Goal: Book appointment/travel/reservation

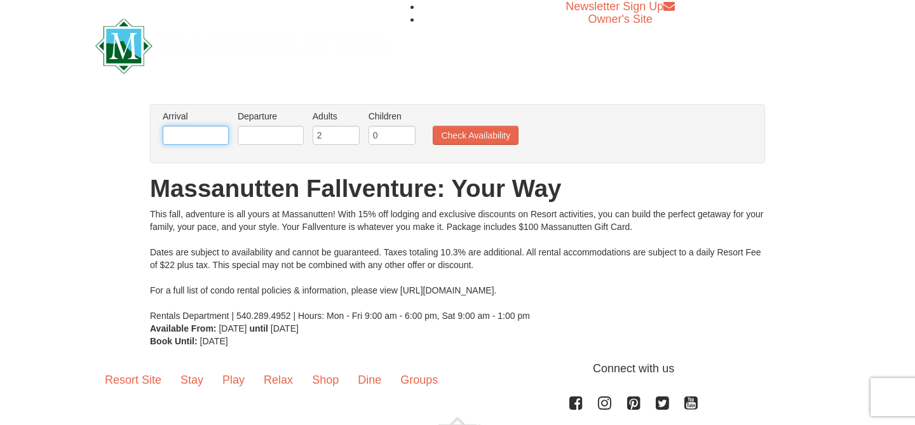
click at [206, 138] on input "text" at bounding box center [196, 135] width 66 height 19
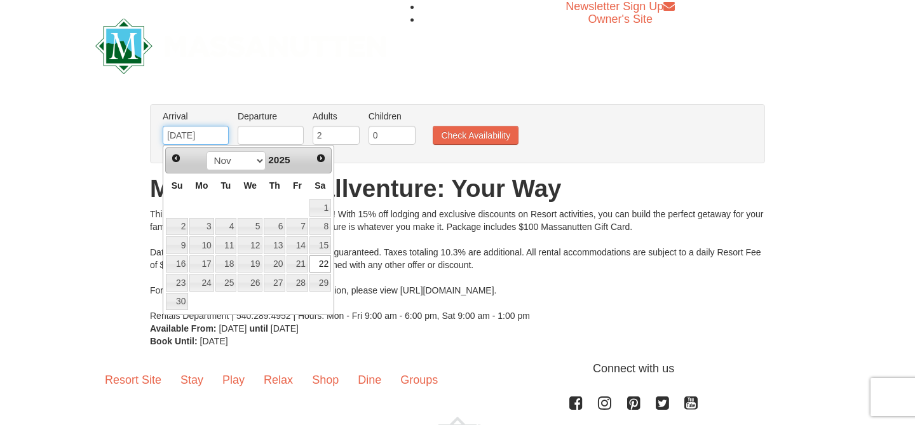
type input "[DATE]"
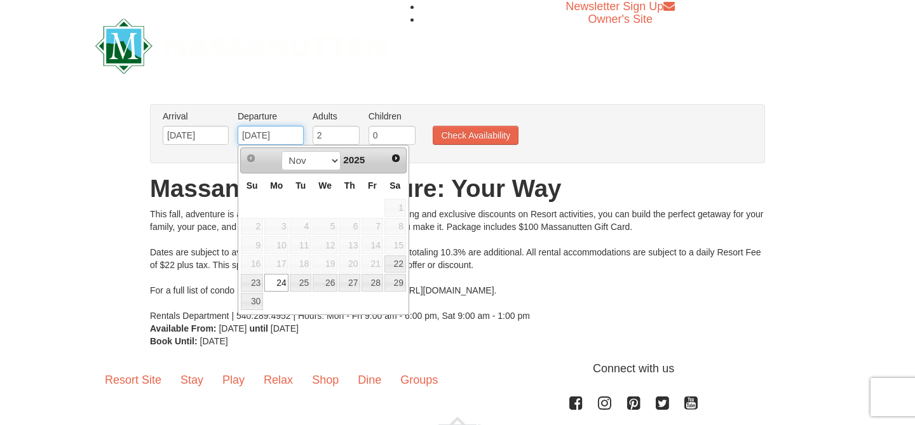
type input "[DATE]"
click at [337, 134] on input "2" at bounding box center [336, 135] width 47 height 19
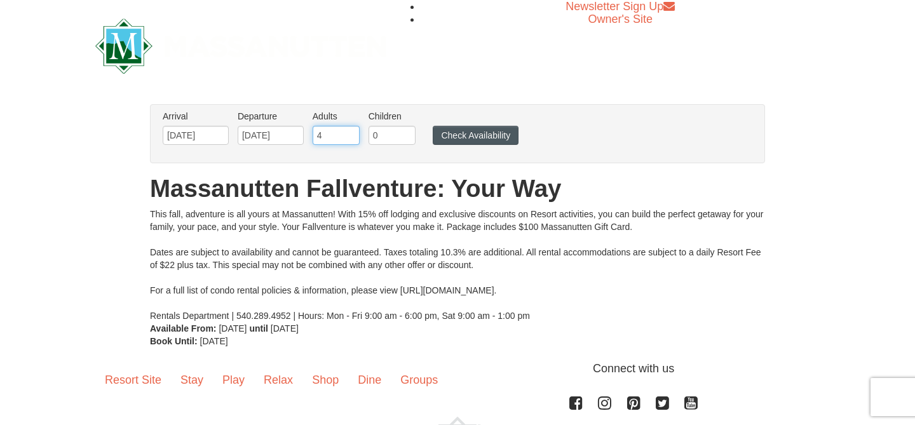
type input "4"
click at [483, 132] on button "Check Availability" at bounding box center [476, 135] width 86 height 19
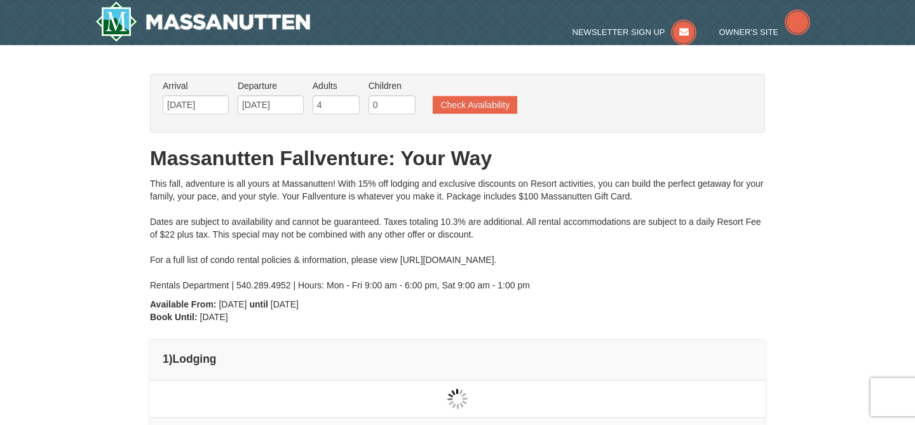
type input "[DATE]"
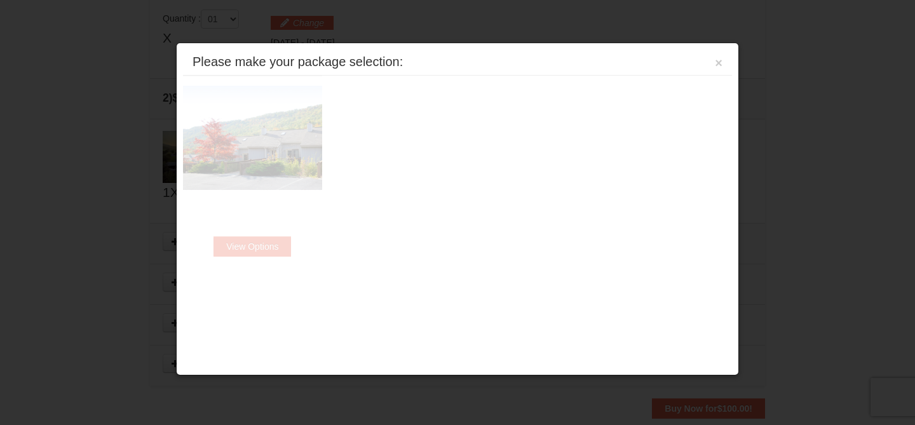
scroll to position [388, 0]
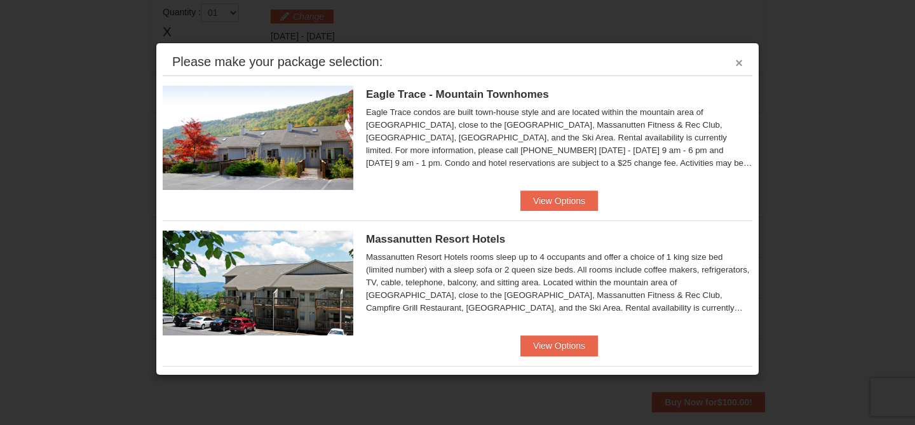
click at [739, 60] on button "×" at bounding box center [739, 63] width 8 height 13
